Goal: Check status: Check status

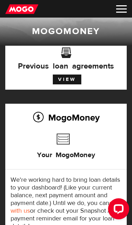
click at [90, 154] on h3 "Your MogoMoney" at bounding box center [66, 154] width 58 height 23
click at [65, 143] on h3 "Your MogoMoney" at bounding box center [66, 154] width 58 height 23
click at [39, 118] on h2 "MogoMoney" at bounding box center [66, 117] width 111 height 15
click at [74, 77] on link "View" at bounding box center [67, 80] width 29 height 10
click at [67, 143] on h3 "Your MogoMoney" at bounding box center [66, 154] width 58 height 23
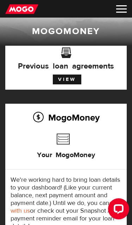
click at [45, 117] on h2 "MogoMoney" at bounding box center [66, 117] width 111 height 15
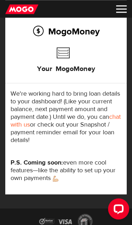
scroll to position [86, 0]
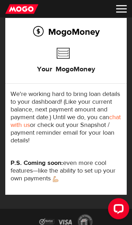
click at [121, 12] on img at bounding box center [121, 8] width 11 height 7
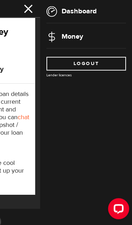
scroll to position [86, 0]
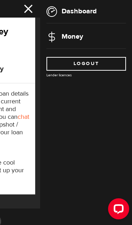
click at [74, 40] on link "Money" at bounding box center [64, 36] width 37 height 9
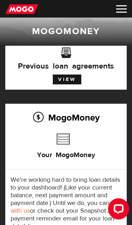
click at [122, 10] on img at bounding box center [121, 8] width 11 height 7
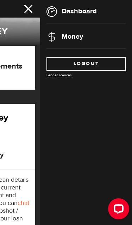
click at [84, 6] on div "Dashboard Money Logout Lender licences" at bounding box center [86, 39] width 92 height 78
click at [52, 12] on img at bounding box center [51, 11] width 11 height 11
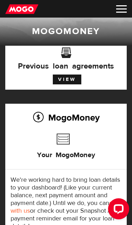
click at [18, 9] on img at bounding box center [21, 9] width 33 height 11
click at [121, 12] on img at bounding box center [121, 8] width 11 height 7
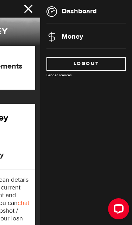
click at [74, 33] on link "Money" at bounding box center [64, 36] width 37 height 9
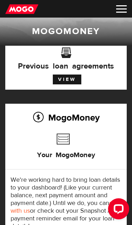
click at [71, 78] on link "View" at bounding box center [67, 80] width 29 height 10
click at [65, 143] on h3 "Your MogoMoney" at bounding box center [66, 154] width 58 height 23
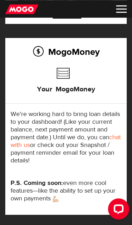
scroll to position [55, 0]
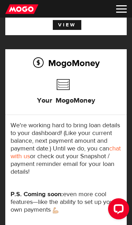
click at [37, 155] on link "chat with us" at bounding box center [66, 153] width 110 height 16
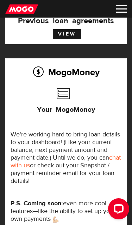
scroll to position [0, 0]
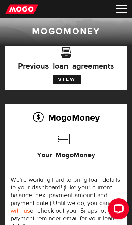
click at [125, 9] on img at bounding box center [121, 8] width 11 height 7
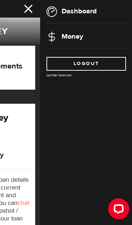
click at [72, 40] on link "Money" at bounding box center [64, 36] width 37 height 9
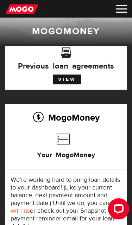
click at [63, 143] on h3 "Your MogoMoney" at bounding box center [66, 154] width 58 height 23
click at [68, 114] on h2 "MogoMoney" at bounding box center [66, 117] width 111 height 15
click at [38, 119] on h2 "MogoMoney" at bounding box center [66, 117] width 111 height 15
click at [48, 117] on h2 "MogoMoney" at bounding box center [66, 117] width 111 height 15
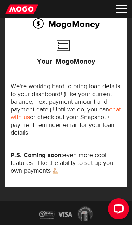
scroll to position [127, 0]
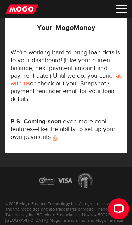
click at [90, 93] on p "We're working hard to bring loan details to your dashboard! (Like your current …" at bounding box center [66, 76] width 111 height 54
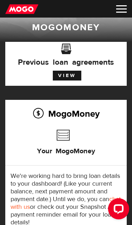
scroll to position [0, 0]
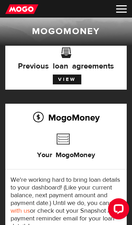
click at [116, 12] on img at bounding box center [121, 8] width 11 height 7
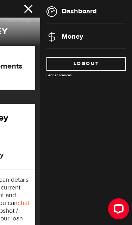
click at [94, 14] on link "Dashboard" at bounding box center [71, 11] width 50 height 9
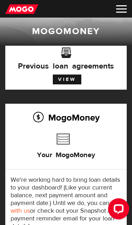
click at [67, 143] on h3 "Your MogoMoney" at bounding box center [66, 154] width 58 height 23
click at [69, 114] on h2 "MogoMoney" at bounding box center [66, 117] width 111 height 15
click at [25, 9] on img at bounding box center [21, 9] width 33 height 11
click at [71, 52] on h3 "Previous loan agreements" at bounding box center [66, 61] width 111 height 18
click at [44, 114] on h2 "MogoMoney" at bounding box center [66, 117] width 111 height 15
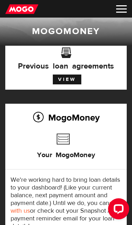
click at [42, 119] on h2 "MogoMoney" at bounding box center [66, 117] width 111 height 15
click at [44, 118] on h2 "MogoMoney" at bounding box center [66, 117] width 111 height 15
click at [33, 11] on img at bounding box center [21, 9] width 33 height 11
click at [62, 143] on h3 "Your MogoMoney" at bounding box center [66, 154] width 58 height 23
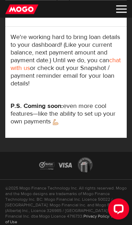
scroll to position [127, 0]
